Goal: Find specific page/section: Find specific page/section

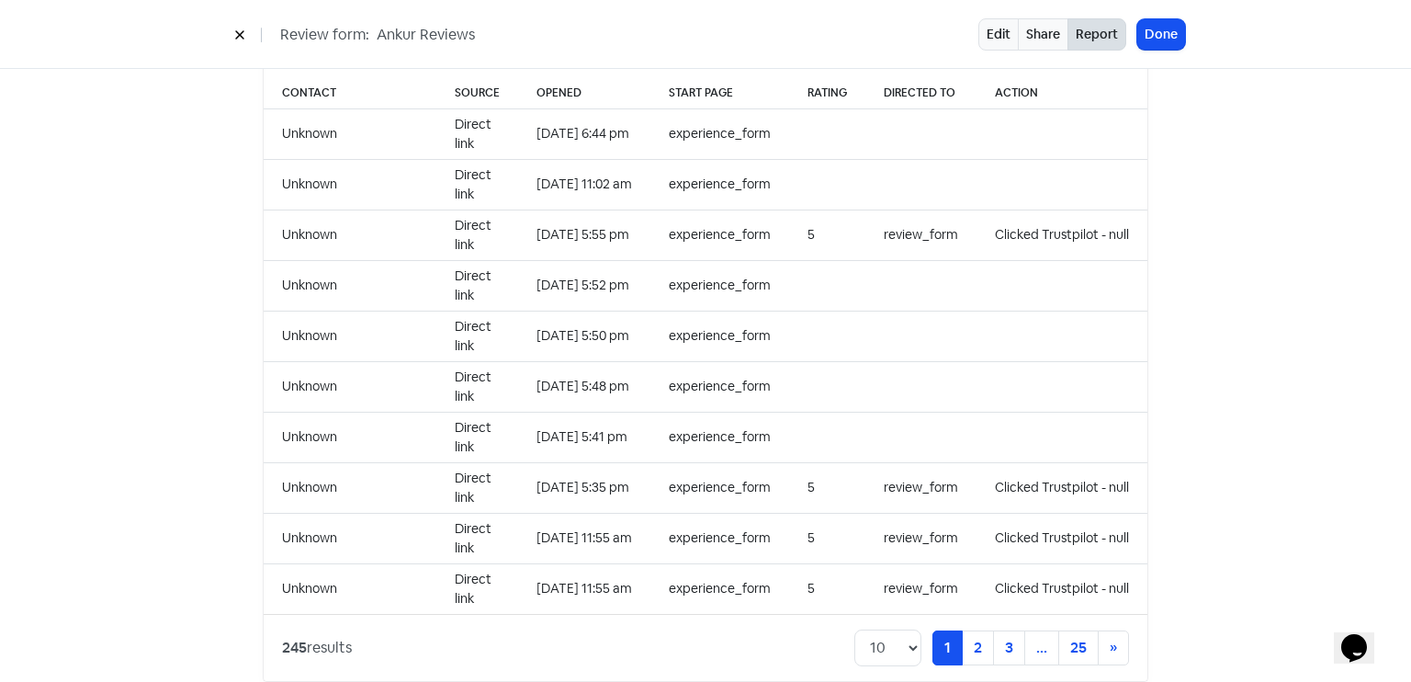
scroll to position [1888, 0]
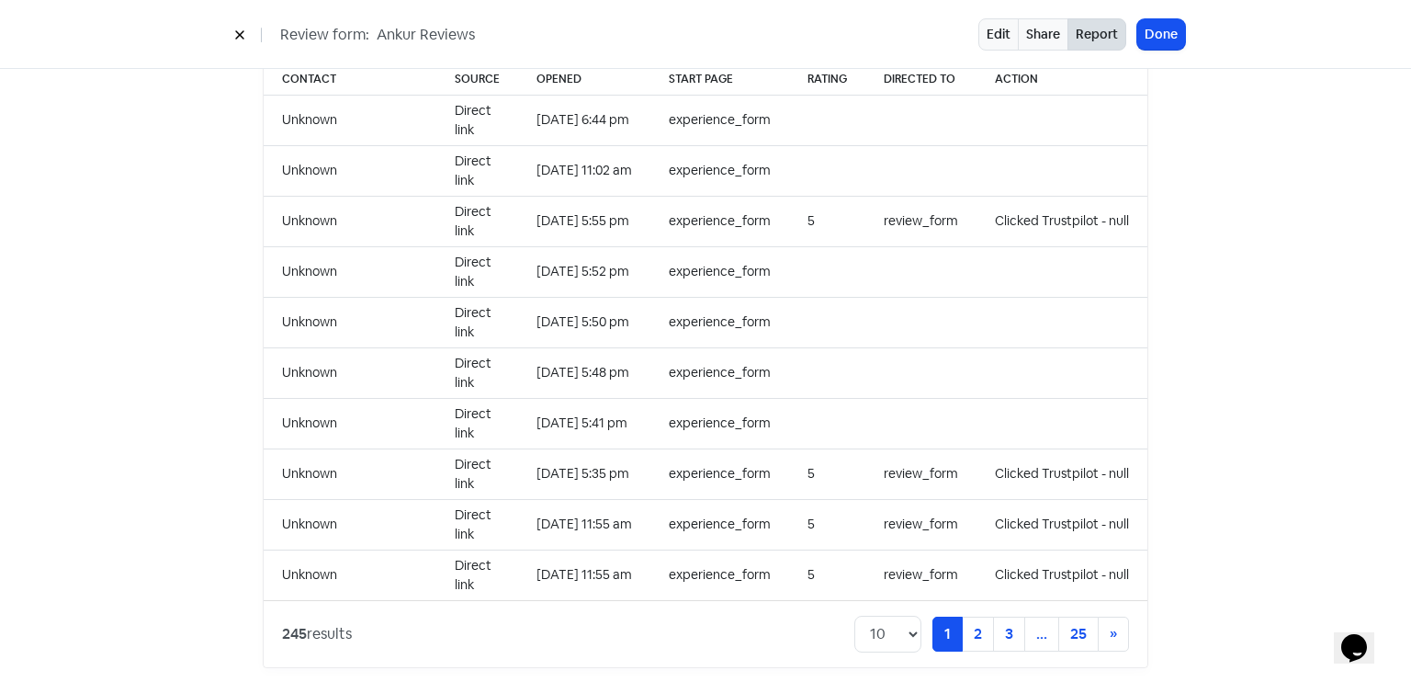
click at [1173, 50] on div "Edit Share Report Done" at bounding box center [1082, 34] width 207 height 32
click at [1167, 47] on button "Done" at bounding box center [1162, 34] width 48 height 30
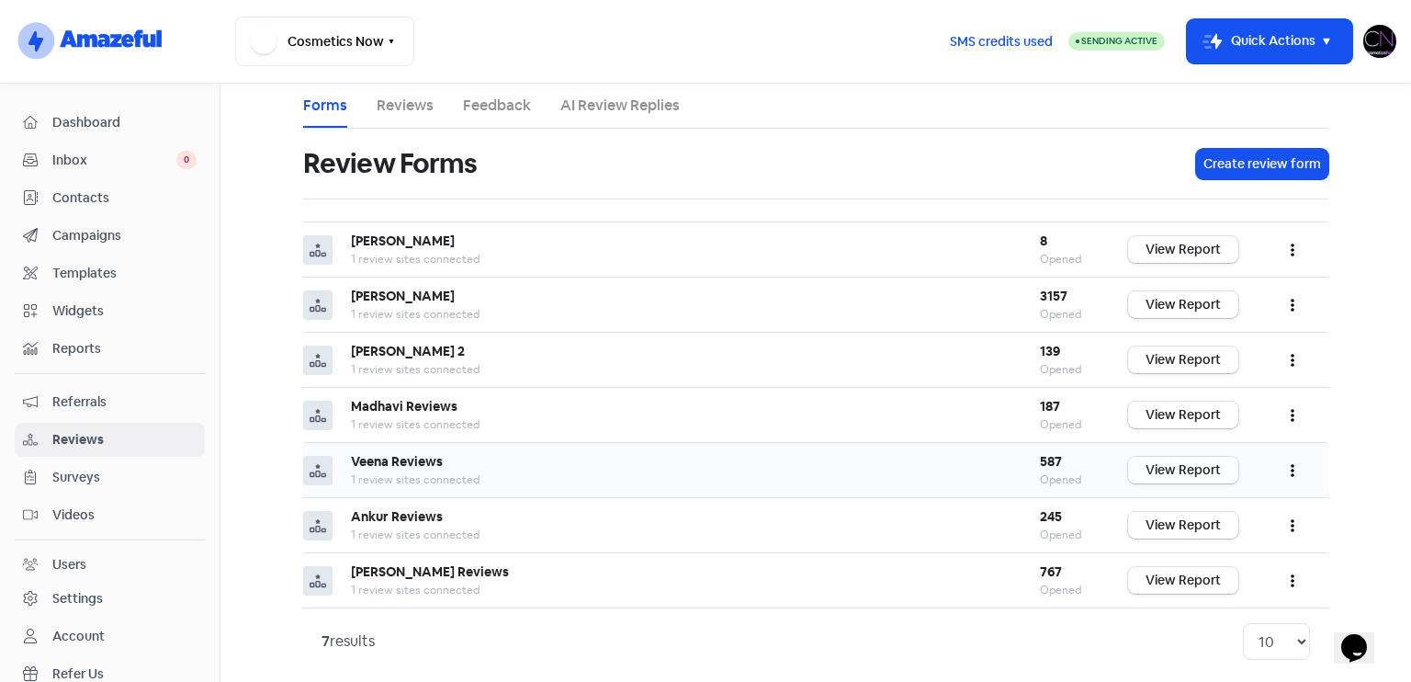
click at [1190, 468] on link "View Report" at bounding box center [1183, 470] width 110 height 27
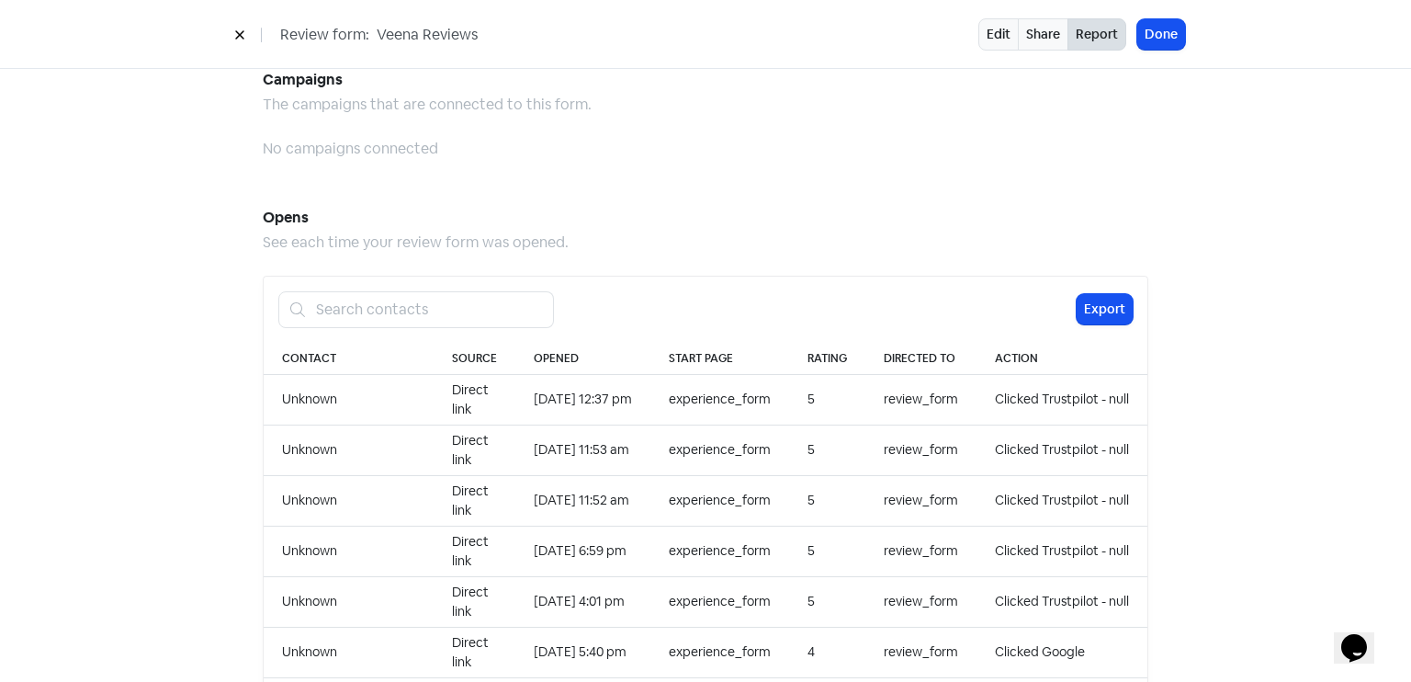
scroll to position [1888, 0]
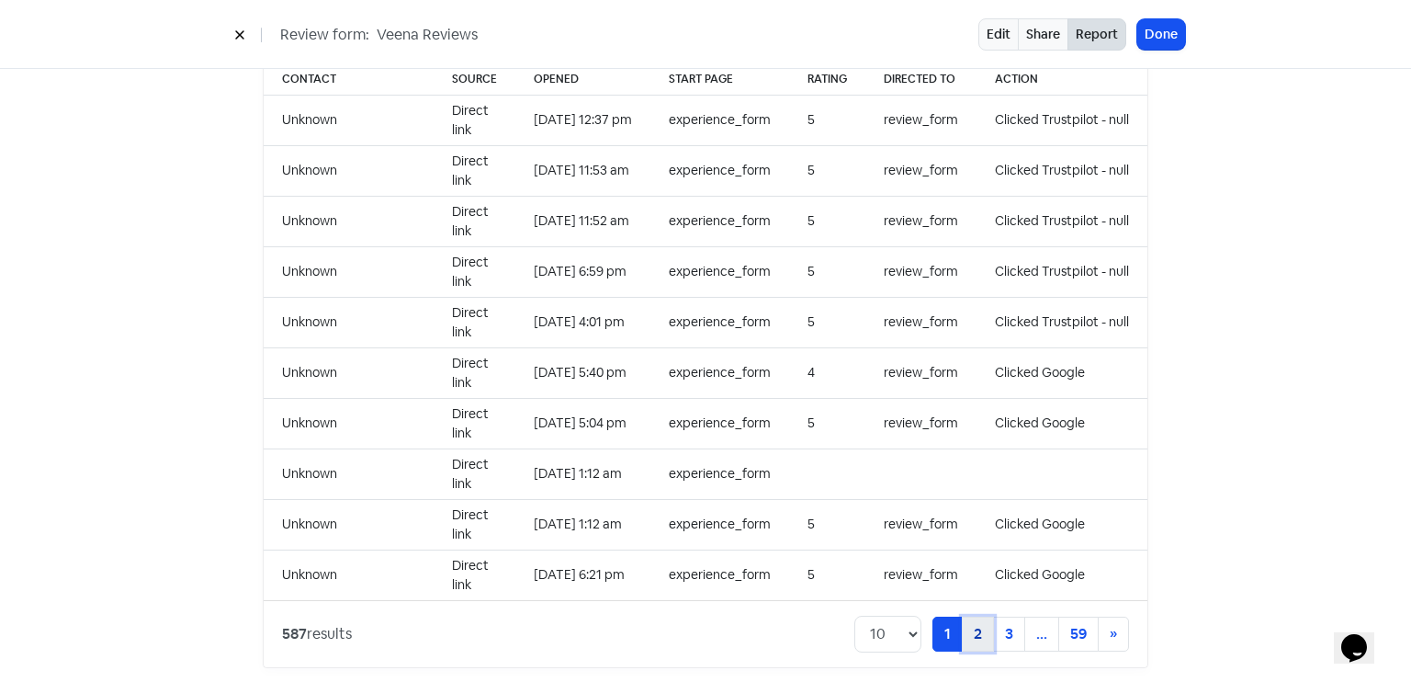
click at [983, 617] on link "2" at bounding box center [978, 634] width 32 height 35
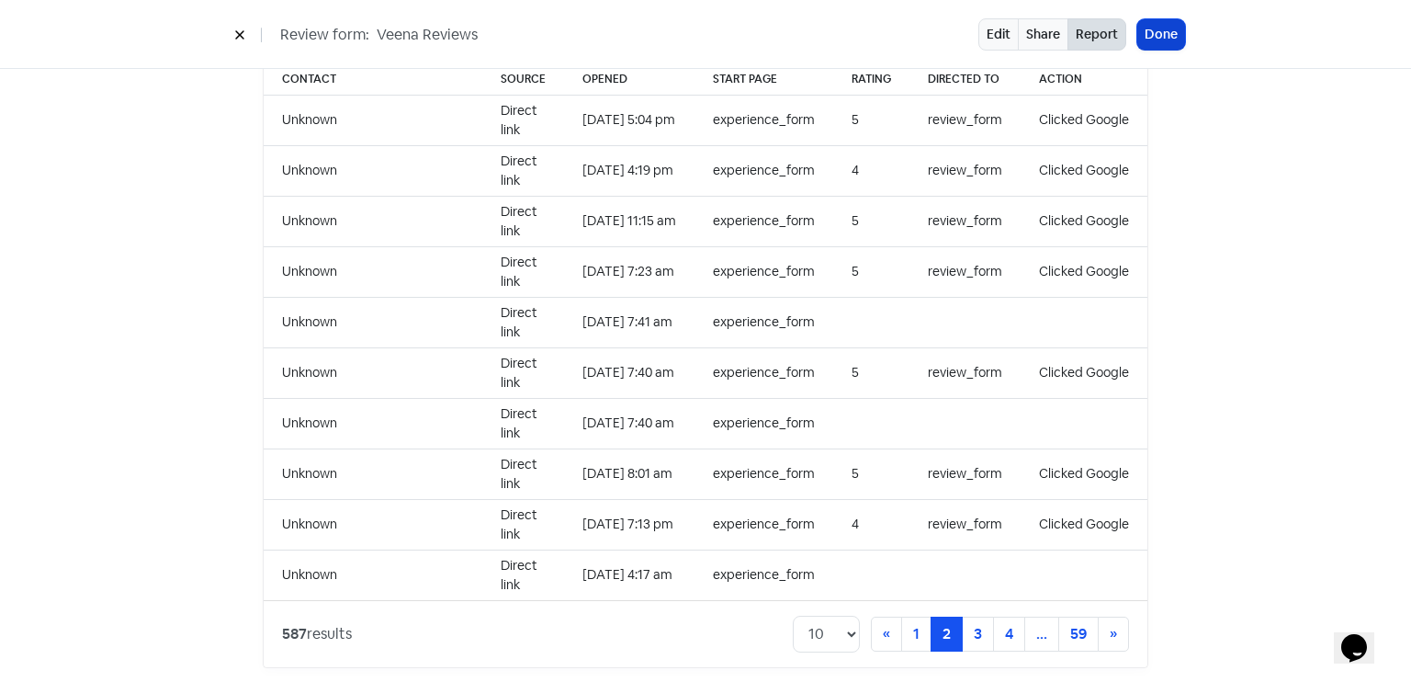
click at [1163, 24] on button "Done" at bounding box center [1162, 34] width 48 height 30
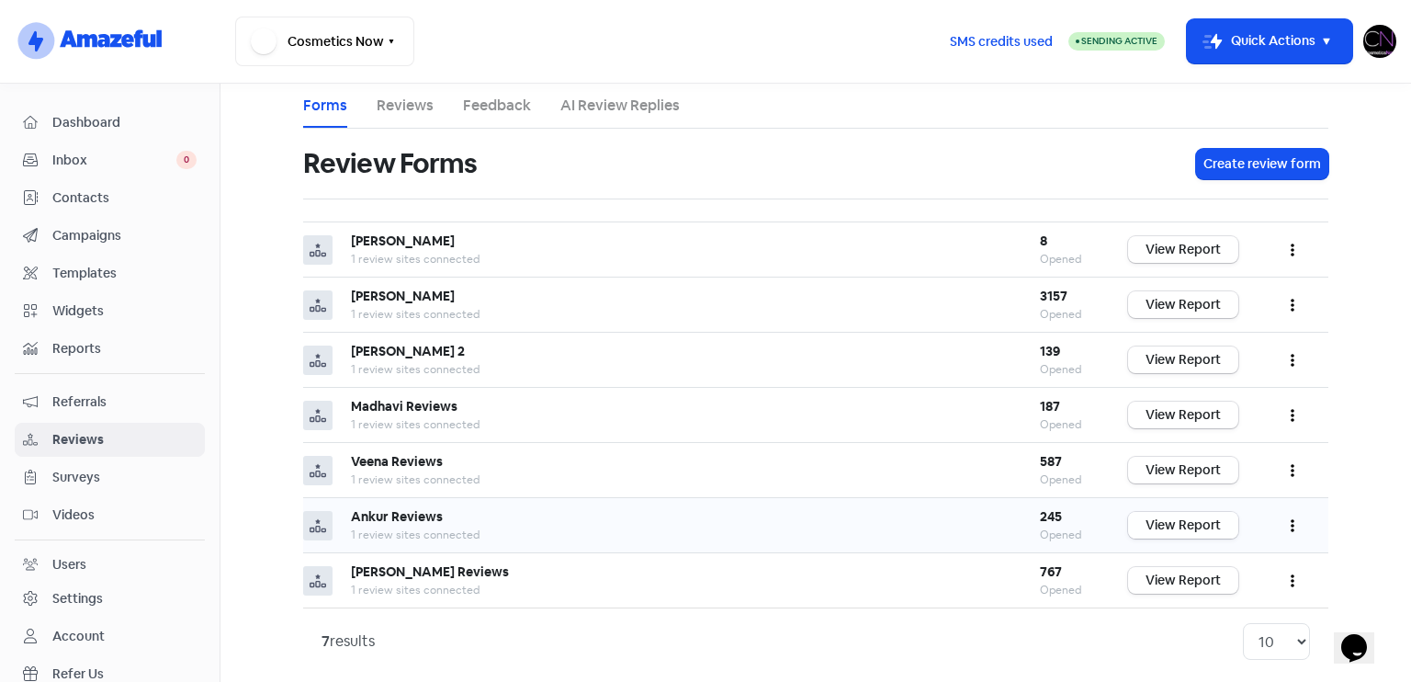
click at [1192, 525] on link "View Report" at bounding box center [1183, 525] width 110 height 27
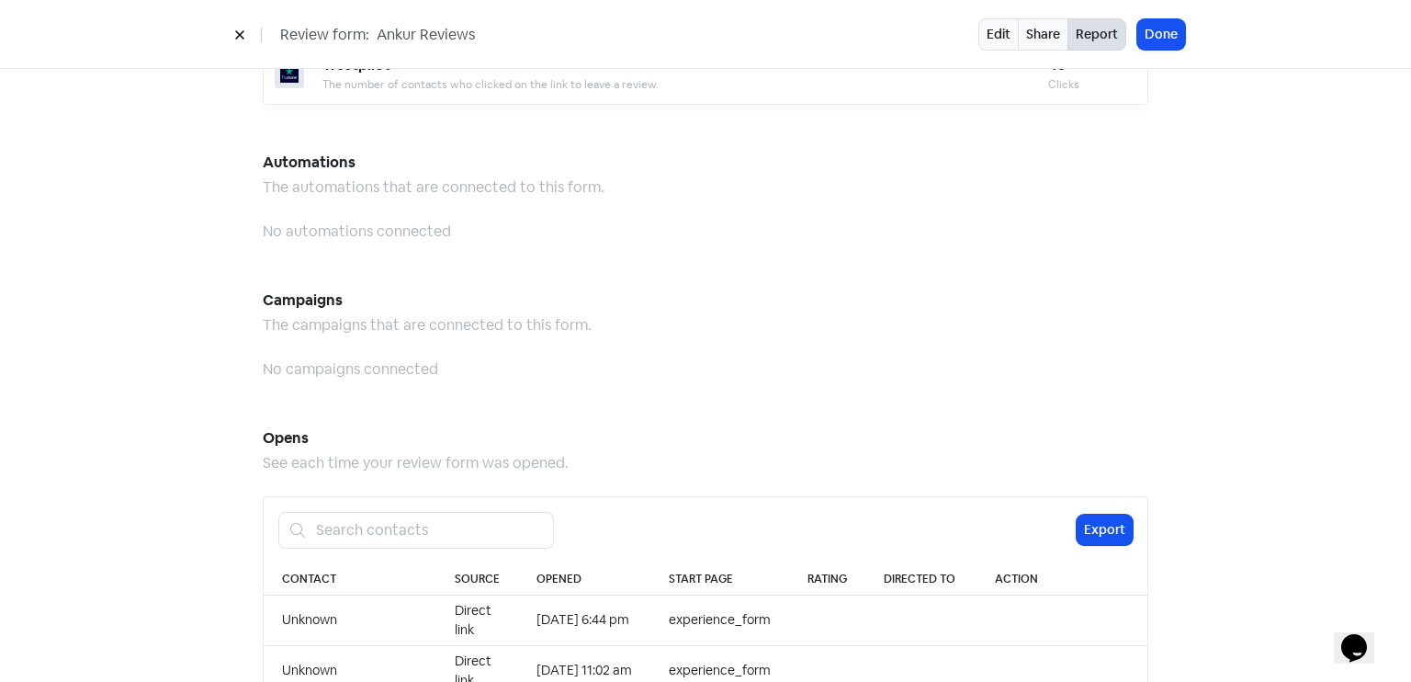
scroll to position [1888, 0]
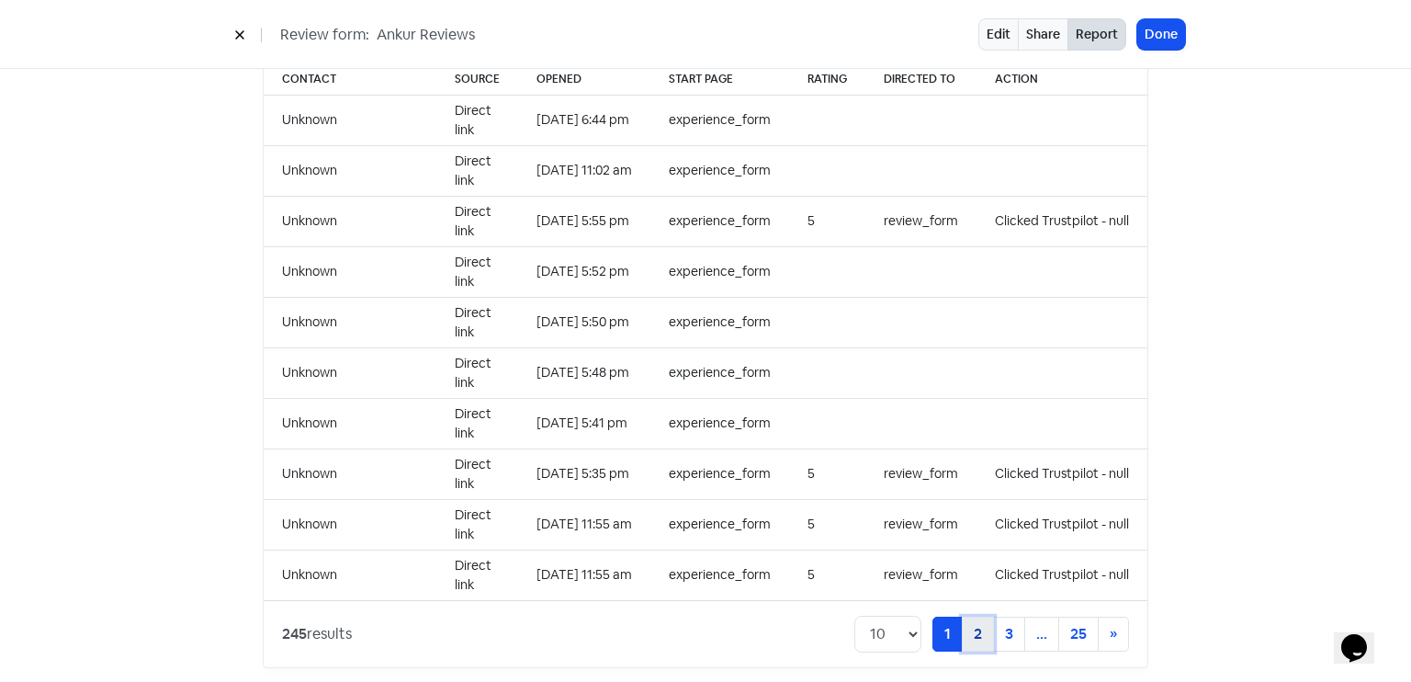
click at [970, 617] on link "2" at bounding box center [978, 634] width 32 height 35
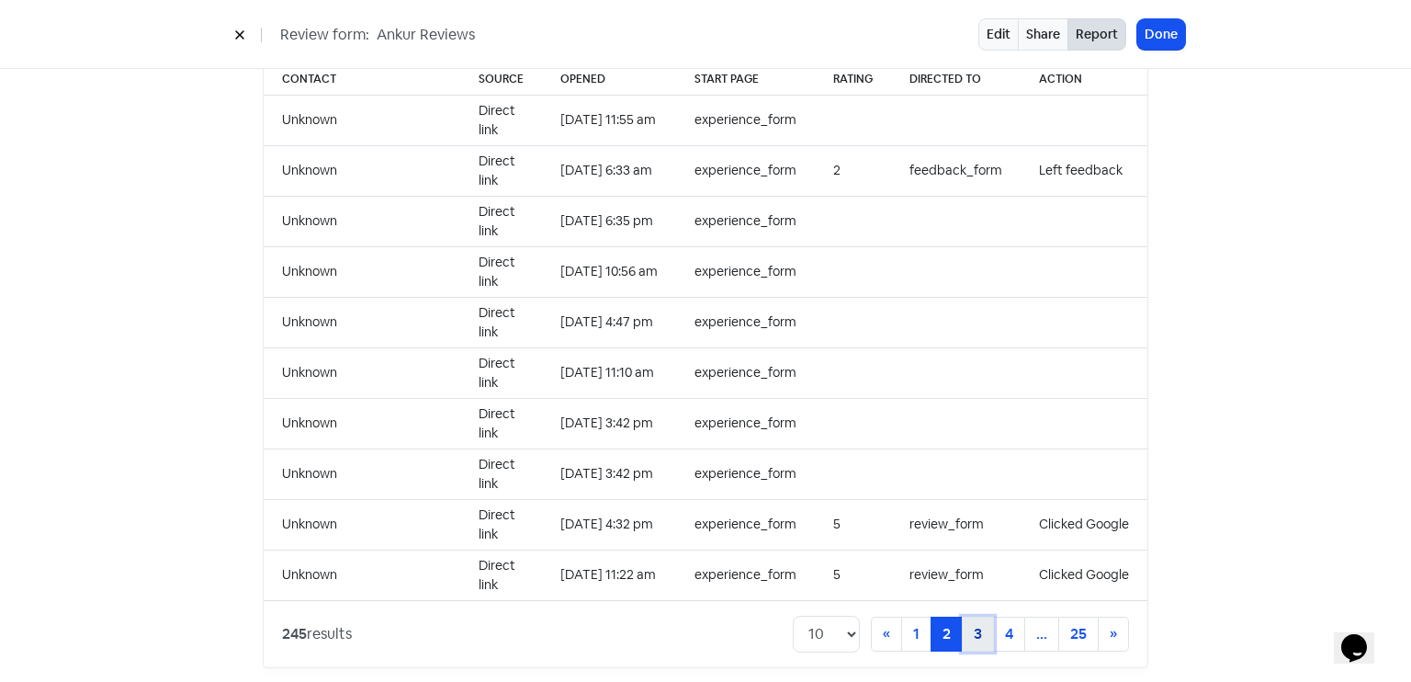
click at [963, 617] on link "3" at bounding box center [978, 634] width 32 height 35
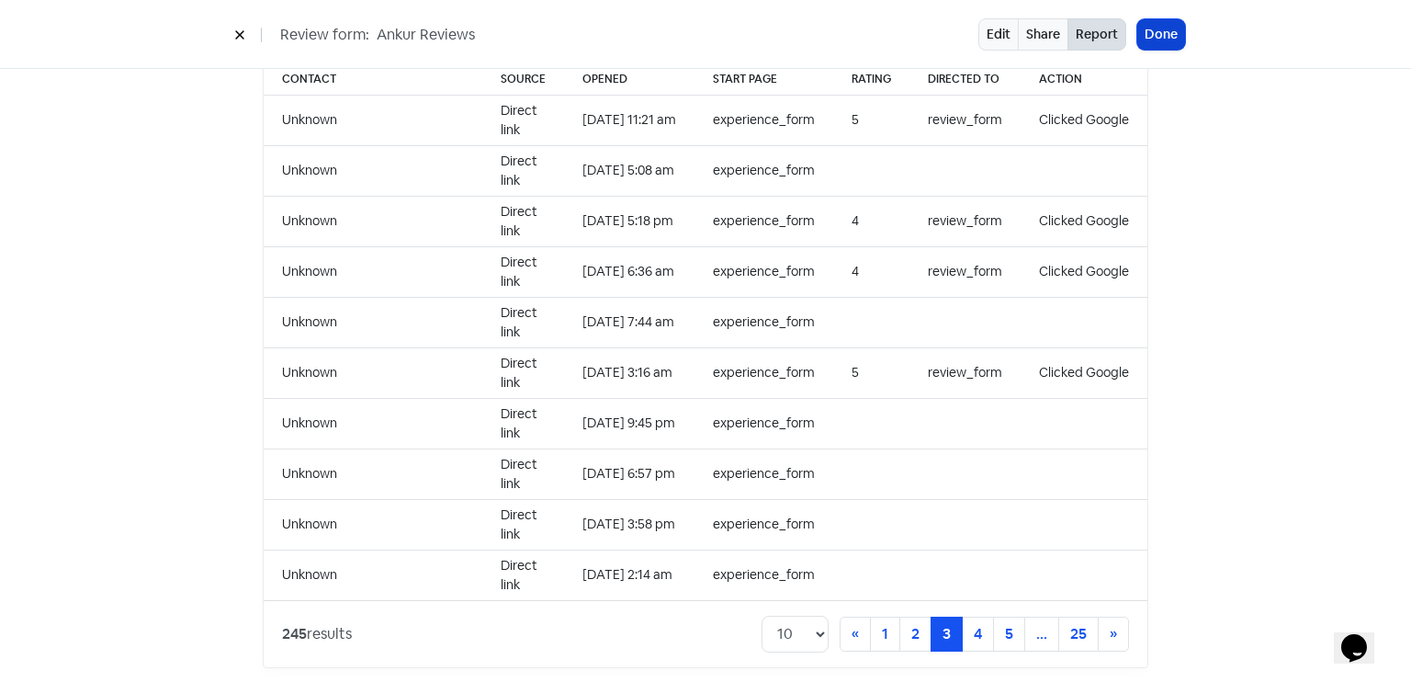
click at [1153, 40] on button "Done" at bounding box center [1162, 34] width 48 height 30
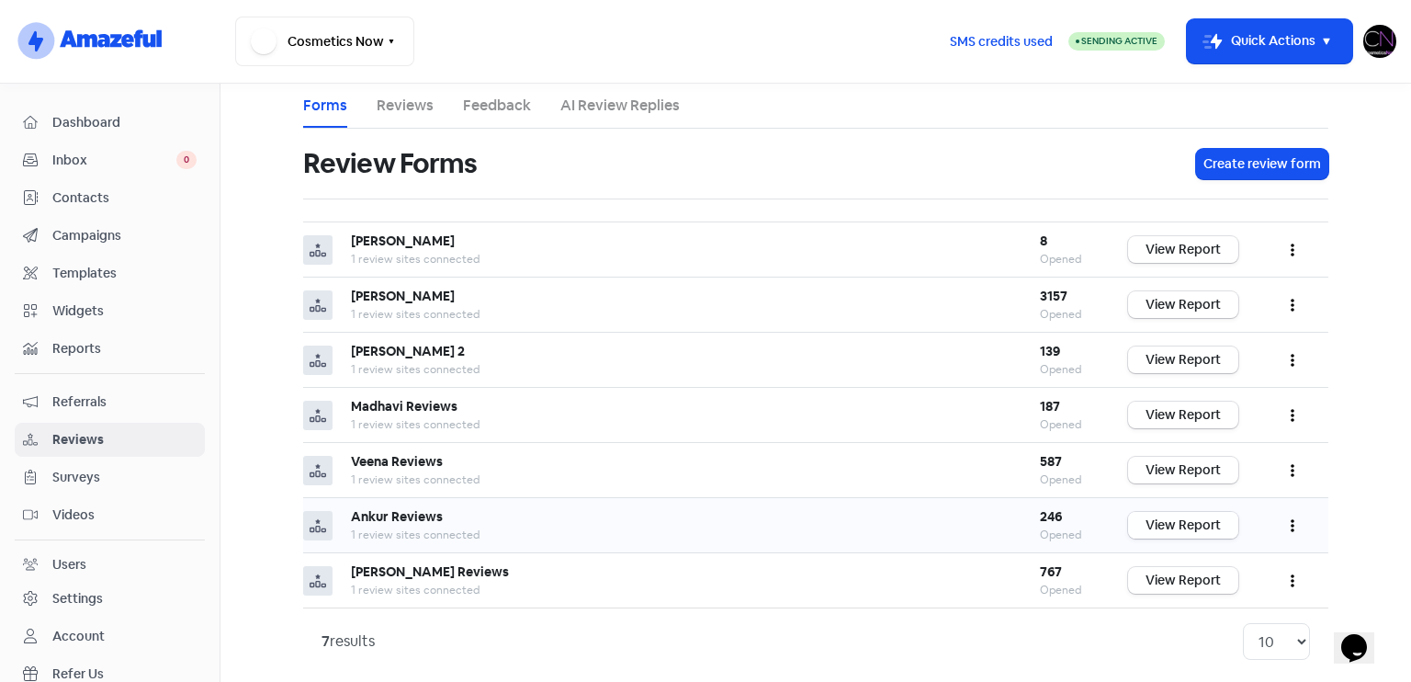
click at [1215, 528] on link "View Report" at bounding box center [1183, 525] width 110 height 27
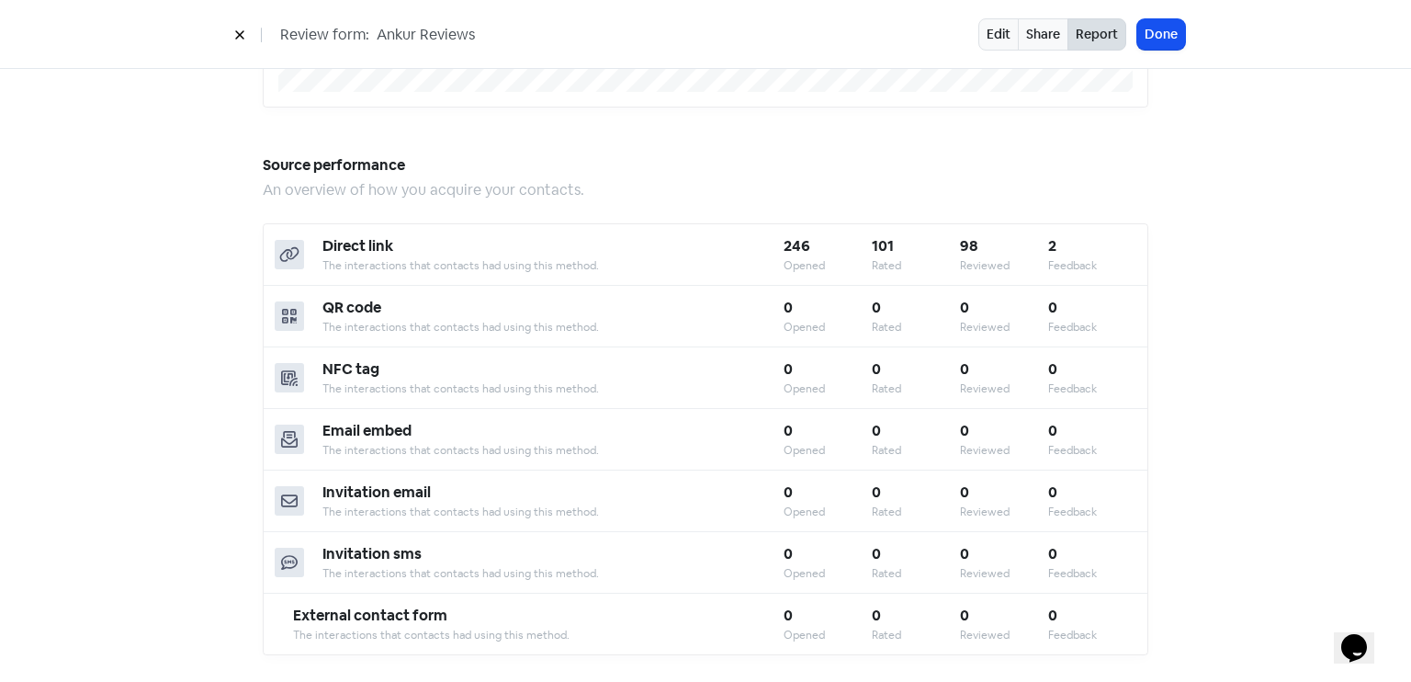
scroll to position [1609, 0]
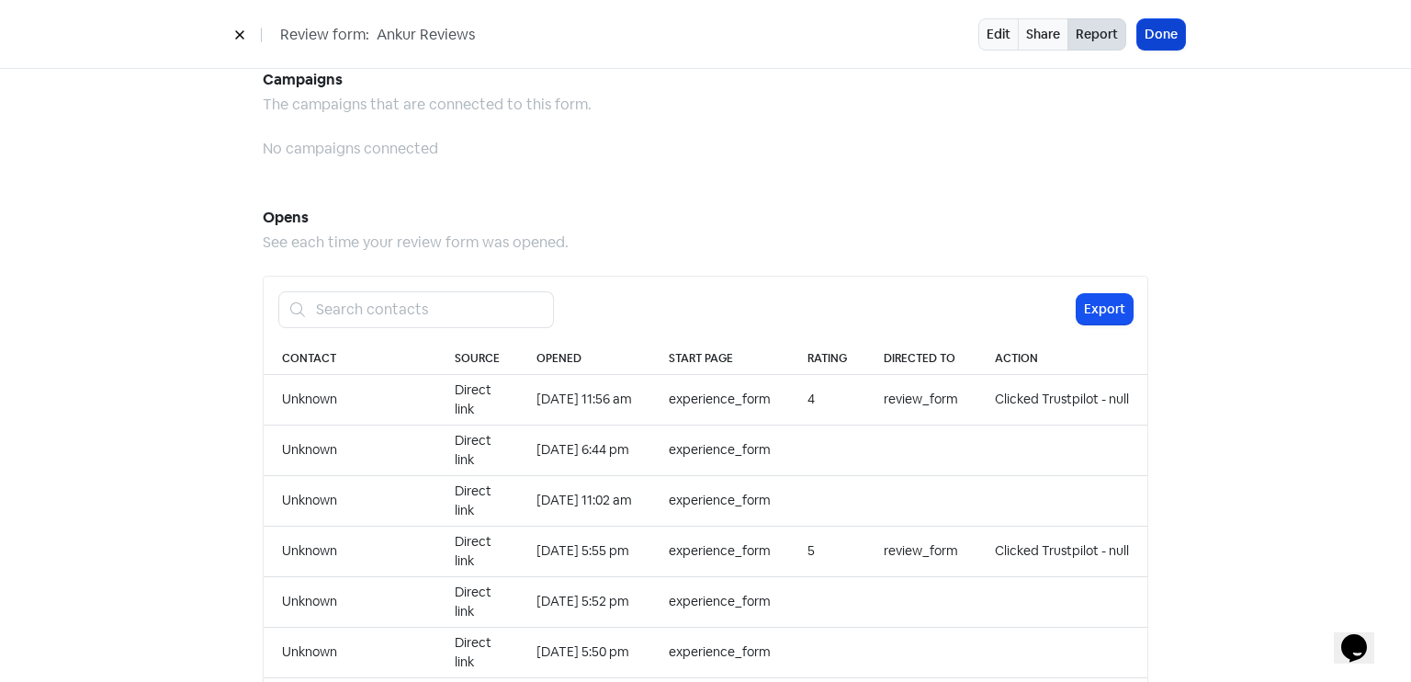
click at [1166, 33] on button "Done" at bounding box center [1162, 34] width 48 height 30
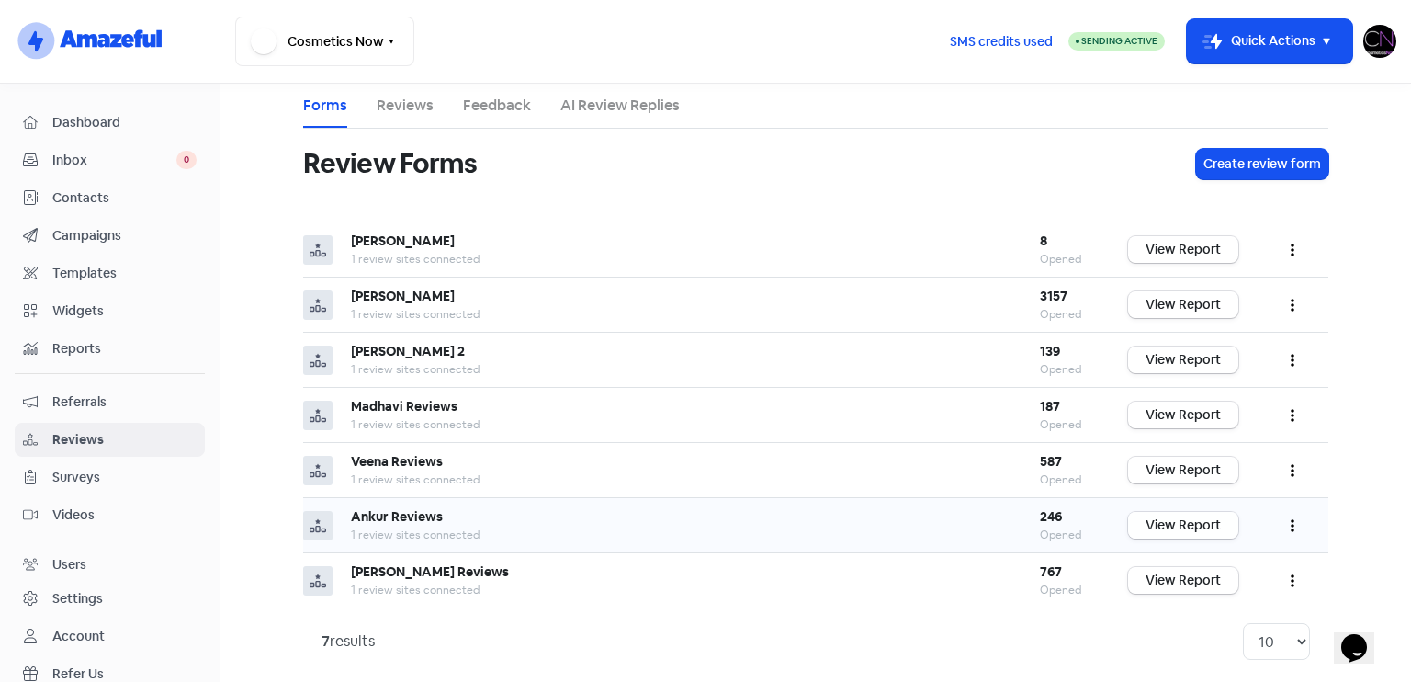
click at [1217, 528] on link "View Report" at bounding box center [1183, 525] width 110 height 27
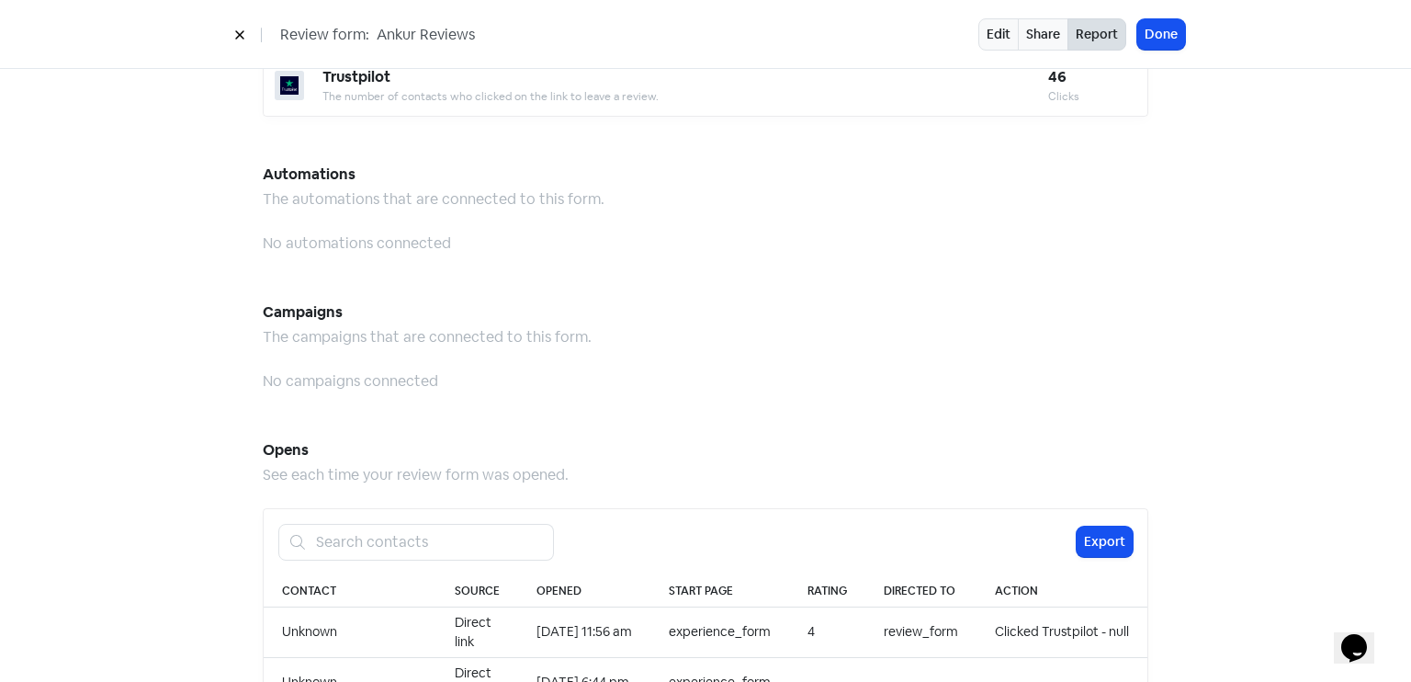
scroll to position [1888, 0]
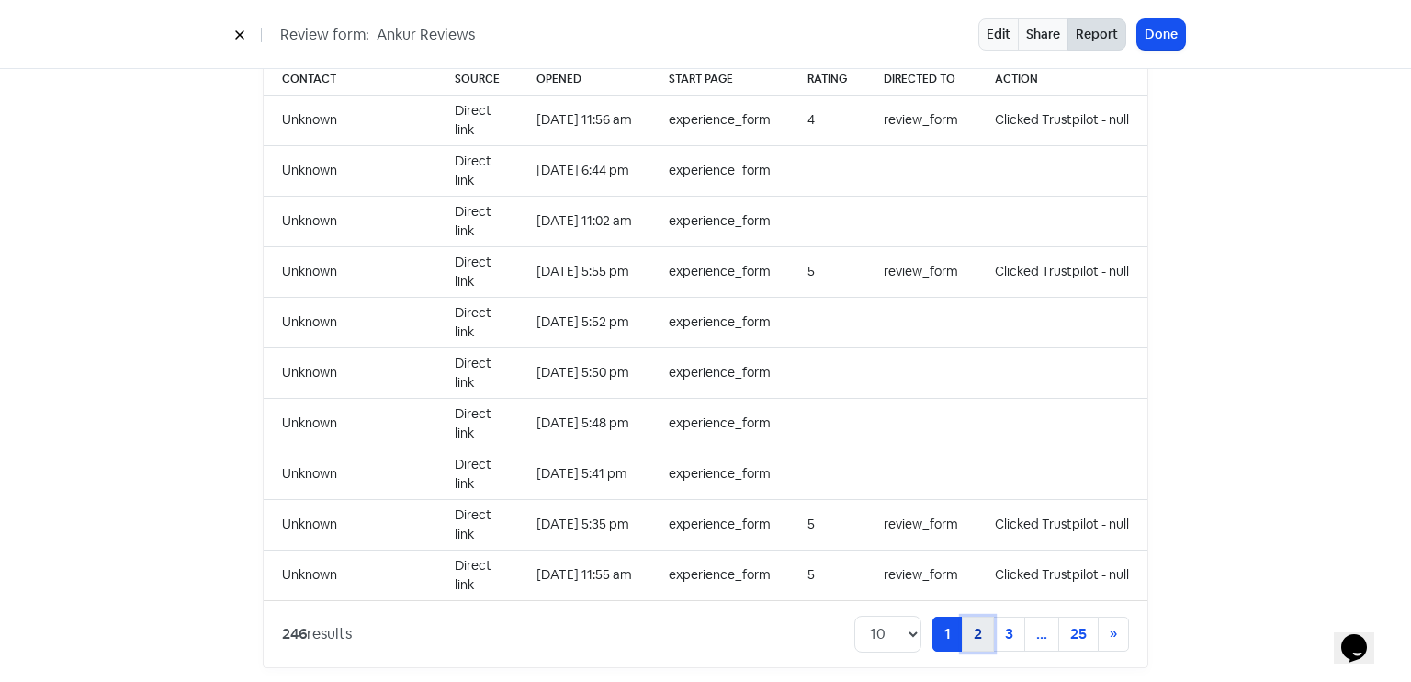
click at [970, 628] on link "2" at bounding box center [978, 634] width 32 height 35
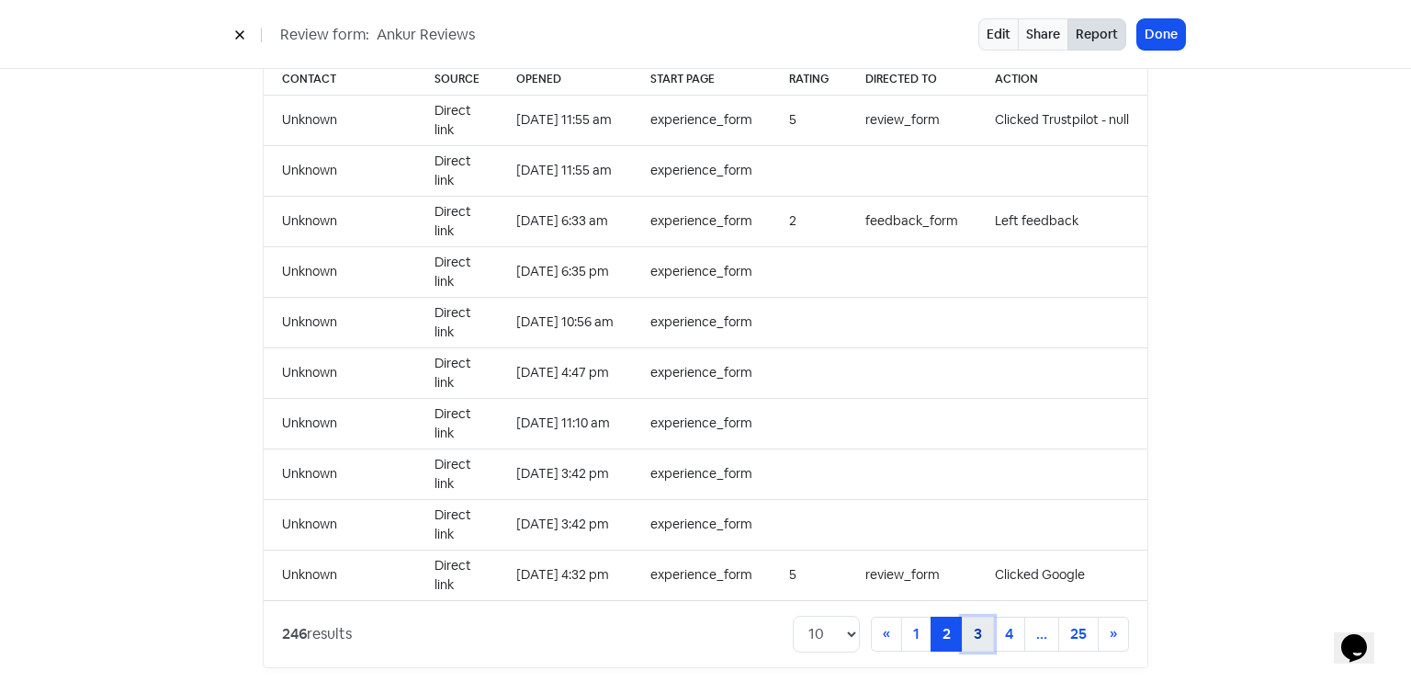
click at [967, 621] on link "3" at bounding box center [978, 634] width 32 height 35
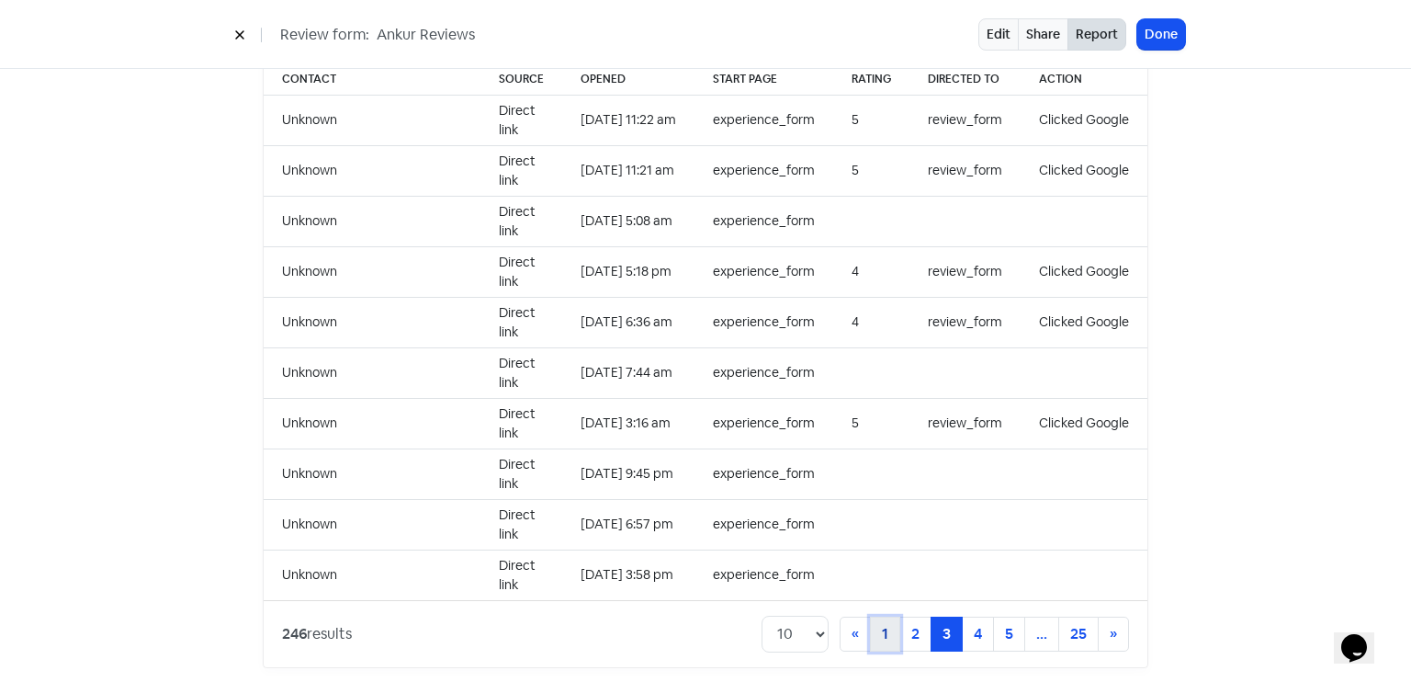
click at [874, 617] on link "1" at bounding box center [885, 634] width 30 height 35
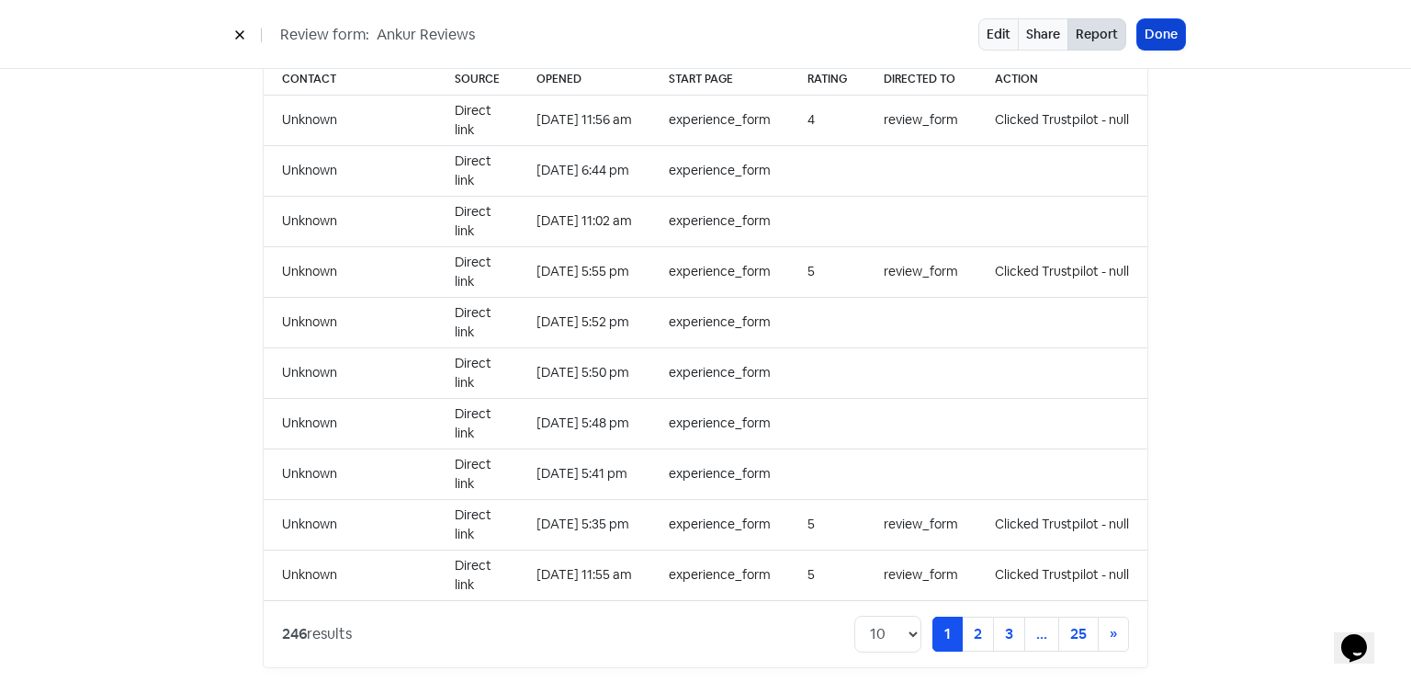
click at [1163, 37] on button "Done" at bounding box center [1162, 34] width 48 height 30
